Goal: Transaction & Acquisition: Purchase product/service

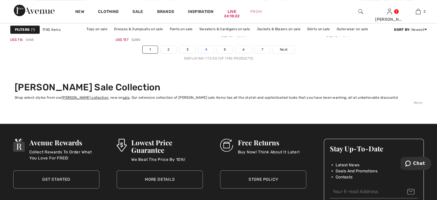
click at [208, 47] on link "4" at bounding box center [206, 49] width 16 height 7
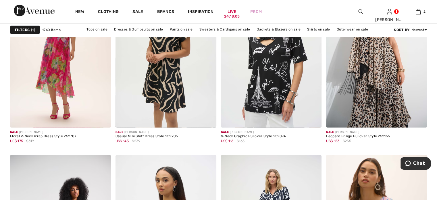
scroll to position [1080, 0]
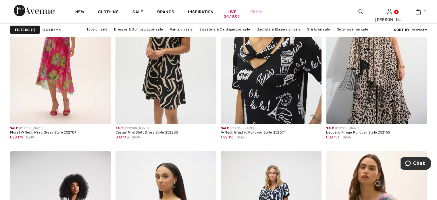
click at [286, 61] on img at bounding box center [271, 47] width 101 height 151
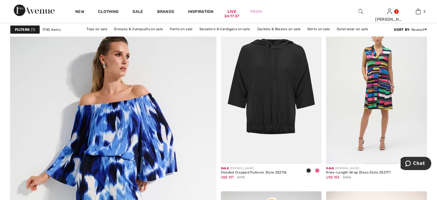
scroll to position [1458, 0]
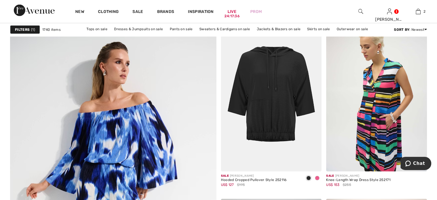
click at [366, 67] on img at bounding box center [376, 95] width 101 height 151
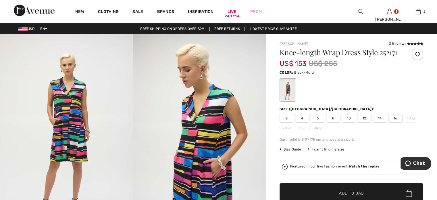
click at [381, 116] on span "14" at bounding box center [379, 118] width 14 height 9
click at [349, 194] on span "Add to Bag" at bounding box center [351, 193] width 25 height 6
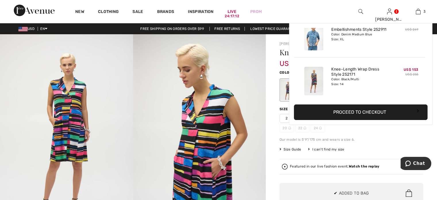
scroll to position [62, 0]
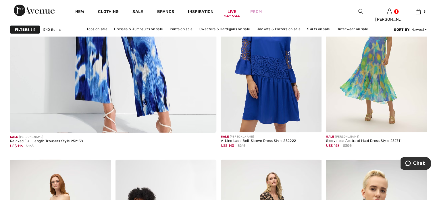
scroll to position [1679, 0]
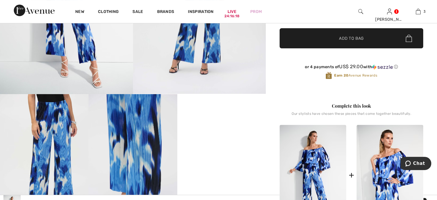
scroll to position [141, 0]
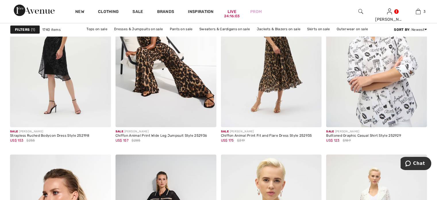
scroll to position [1844, 0]
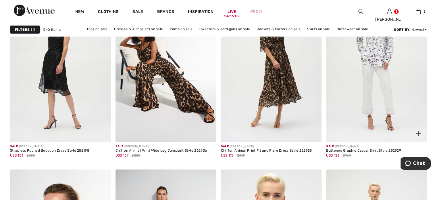
click at [372, 115] on img at bounding box center [376, 66] width 101 height 151
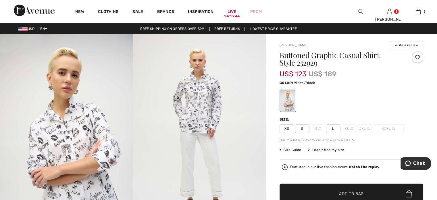
click at [333, 126] on span "L" at bounding box center [333, 128] width 14 height 9
click at [318, 189] on span "✔ Added to Bag Add to Bag" at bounding box center [351, 193] width 144 height 20
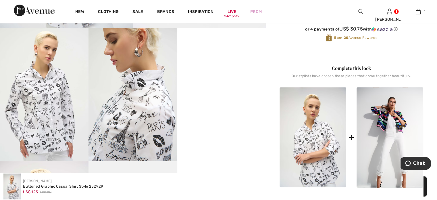
scroll to position [207, 0]
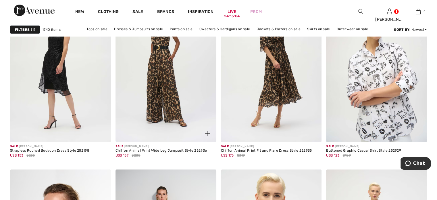
click at [163, 71] on img at bounding box center [165, 66] width 101 height 151
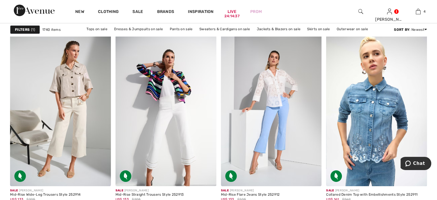
scroll to position [2214, 0]
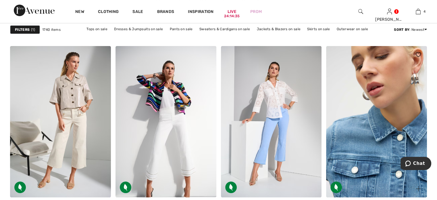
click at [372, 118] on img at bounding box center [376, 121] width 101 height 151
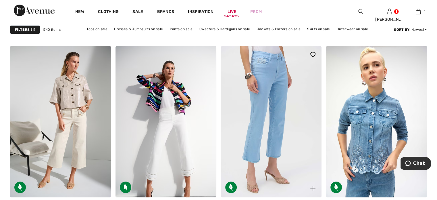
click at [291, 138] on img at bounding box center [271, 121] width 101 height 151
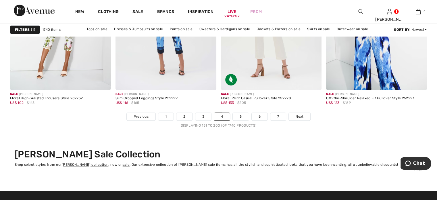
scroll to position [2708, 0]
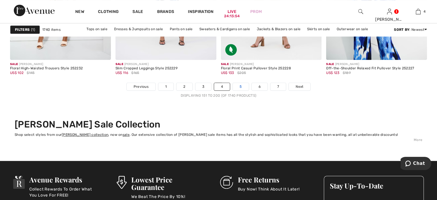
click at [238, 84] on link "5" at bounding box center [241, 86] width 16 height 7
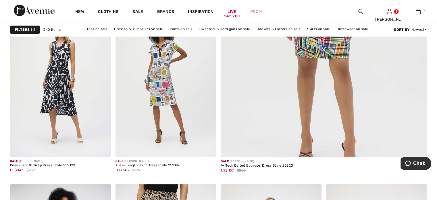
scroll to position [262, 0]
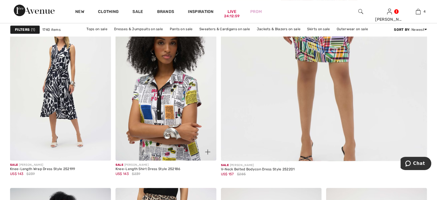
click at [172, 70] on img at bounding box center [165, 84] width 101 height 151
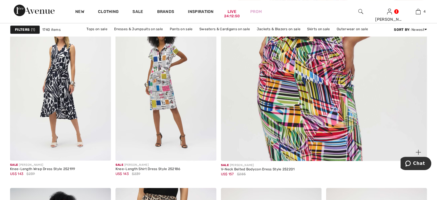
click at [319, 71] on img at bounding box center [323, 16] width 247 height 371
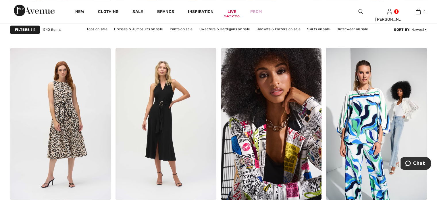
scroll to position [598, 0]
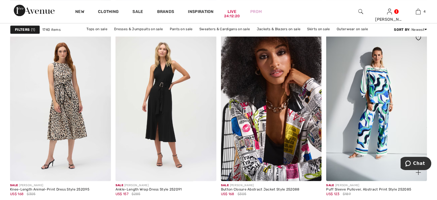
click at [382, 87] on img at bounding box center [376, 104] width 101 height 151
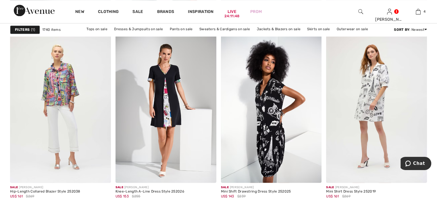
scroll to position [1025, 0]
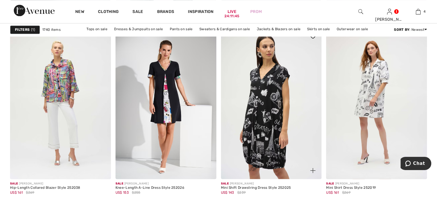
click at [256, 107] on img at bounding box center [271, 103] width 101 height 151
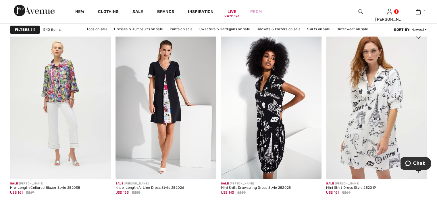
click at [358, 63] on img at bounding box center [376, 103] width 101 height 151
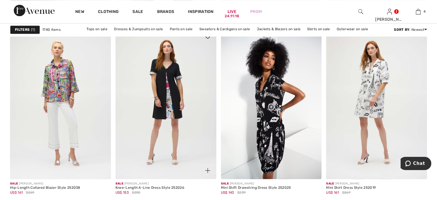
click at [177, 88] on img at bounding box center [165, 103] width 101 height 151
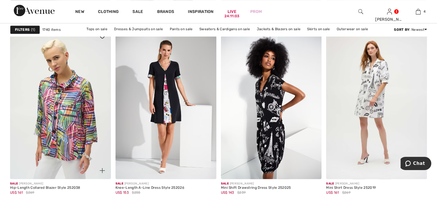
click at [64, 79] on img at bounding box center [60, 103] width 101 height 151
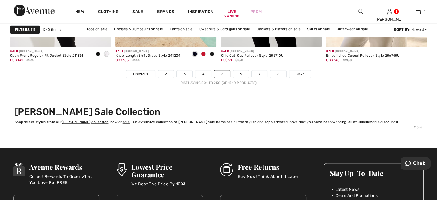
scroll to position [2706, 0]
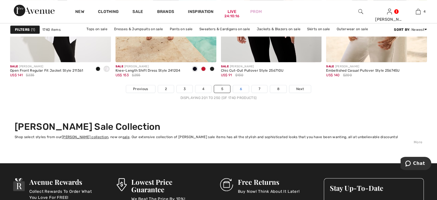
click at [241, 86] on link "6" at bounding box center [241, 88] width 16 height 7
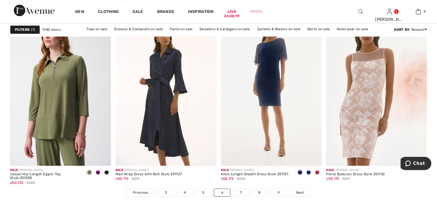
scroll to position [2595, 0]
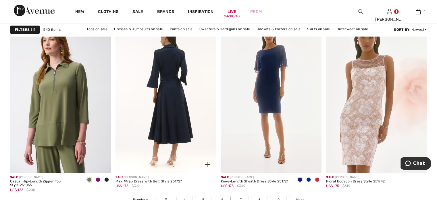
click at [165, 116] on img at bounding box center [165, 96] width 101 height 151
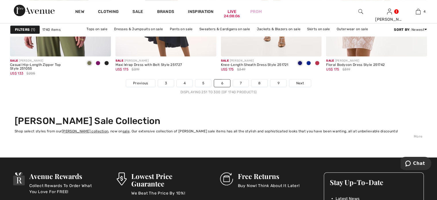
scroll to position [2715, 0]
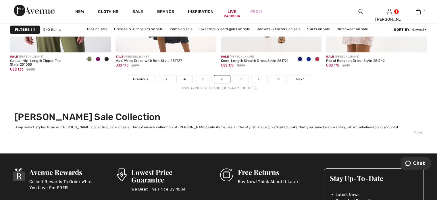
click at [240, 76] on link "7" at bounding box center [241, 78] width 16 height 7
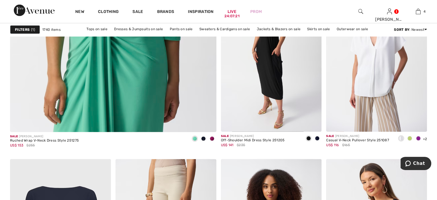
scroll to position [1680, 0]
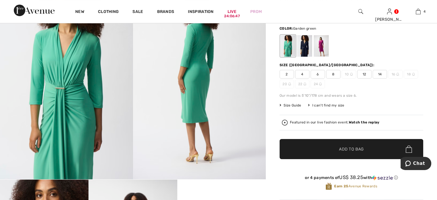
scroll to position [35, 0]
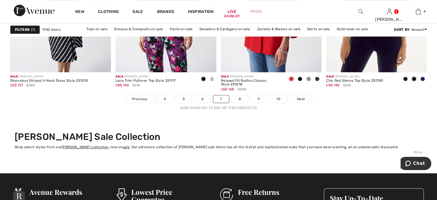
scroll to position [2703, 0]
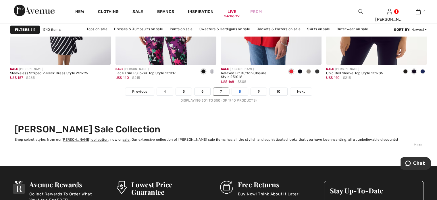
click at [240, 89] on link "8" at bounding box center [240, 91] width 16 height 7
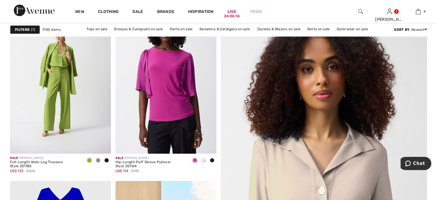
scroll to position [127, 0]
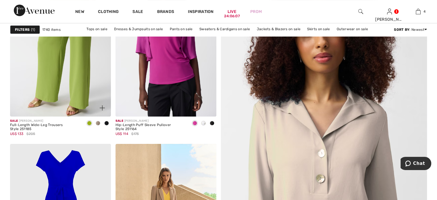
click at [74, 80] on img at bounding box center [60, 40] width 101 height 151
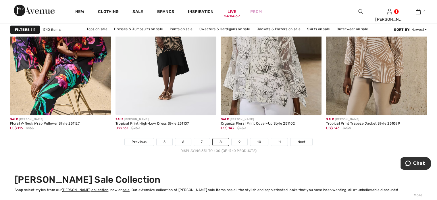
scroll to position [2657, 0]
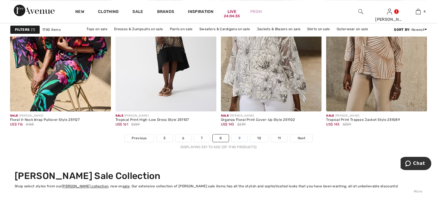
click at [238, 134] on link "9" at bounding box center [239, 137] width 16 height 7
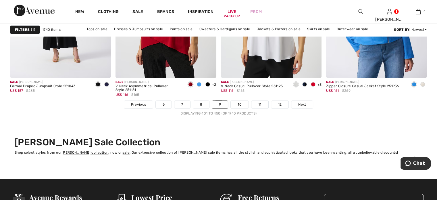
scroll to position [2694, 0]
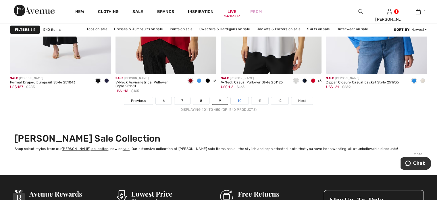
click at [241, 97] on link "10" at bounding box center [240, 100] width 18 height 7
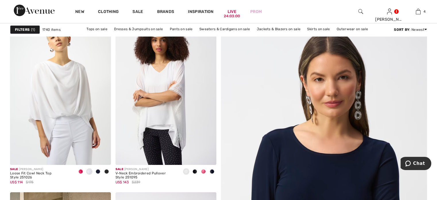
scroll to position [76, 0]
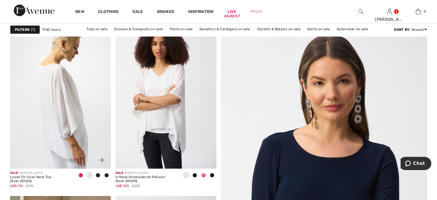
click at [82, 89] on img at bounding box center [60, 92] width 101 height 151
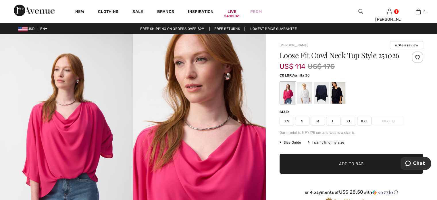
click at [302, 102] on div at bounding box center [304, 93] width 15 height 22
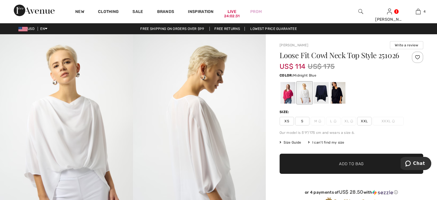
click at [324, 98] on div at bounding box center [321, 93] width 15 height 22
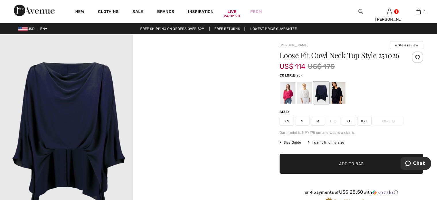
click at [336, 100] on div at bounding box center [337, 93] width 15 height 22
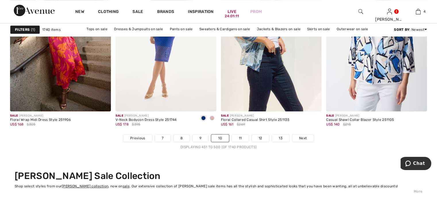
scroll to position [2653, 0]
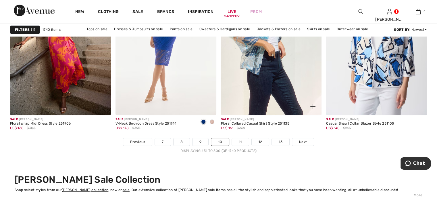
click at [241, 136] on div "Sale JOSEPH RIBKOFF Floral Collared Casual Shirt Style 251135 US$ 161 $269" at bounding box center [271, 126] width 101 height 23
click at [238, 139] on link "11" at bounding box center [240, 141] width 17 height 7
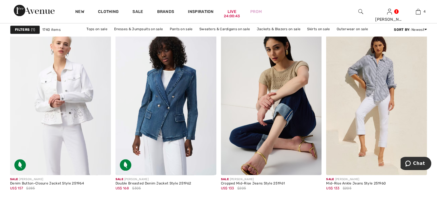
scroll to position [844, 0]
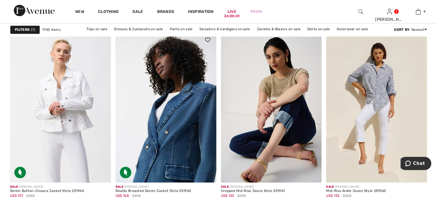
click at [193, 97] on img at bounding box center [165, 106] width 101 height 151
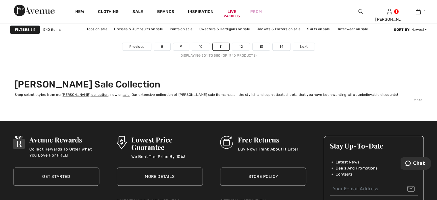
scroll to position [2744, 0]
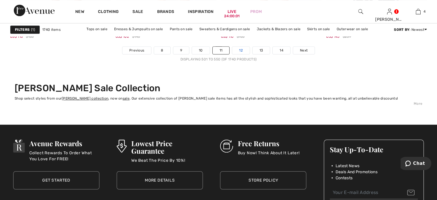
click at [240, 47] on link "12" at bounding box center [241, 50] width 18 height 7
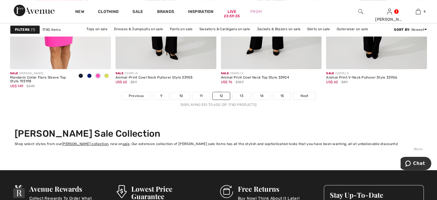
scroll to position [2695, 0]
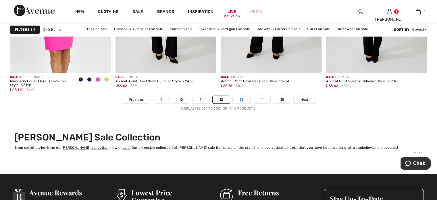
click at [240, 96] on link "13" at bounding box center [242, 99] width 18 height 7
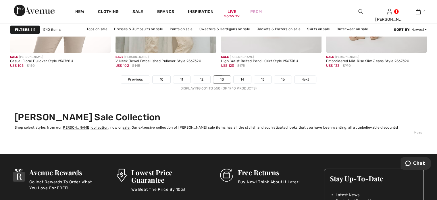
scroll to position [2711, 0]
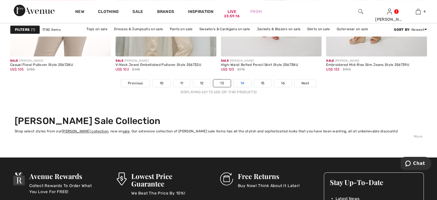
click at [242, 80] on link "14" at bounding box center [242, 82] width 18 height 7
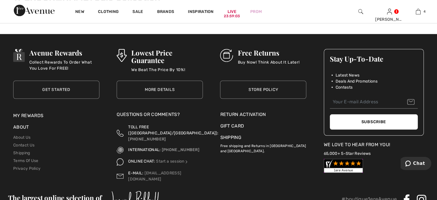
scroll to position [2871, 0]
